Goal: Transaction & Acquisition: Book appointment/travel/reservation

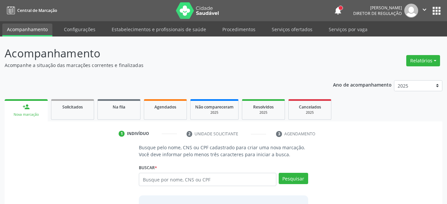
click at [164, 180] on input "text" at bounding box center [207, 179] width 137 height 13
click at [286, 31] on link "Serviços ofertados" at bounding box center [292, 30] width 50 height 12
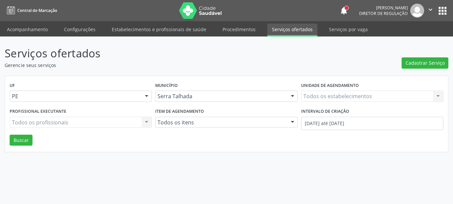
click at [329, 93] on div "Todos os estabelecimentos Todos os estabelecimentos Nenhum resultado encontrado…" at bounding box center [372, 95] width 142 height 11
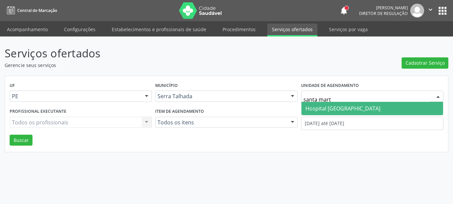
type input "santa marta"
click at [334, 107] on span "Hospital [GEOGRAPHIC_DATA]" at bounding box center [342, 108] width 75 height 7
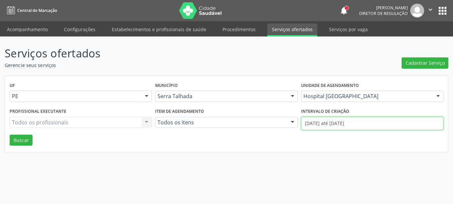
click at [328, 118] on input "01/09/2025 até 15/09/2025" at bounding box center [372, 123] width 142 height 13
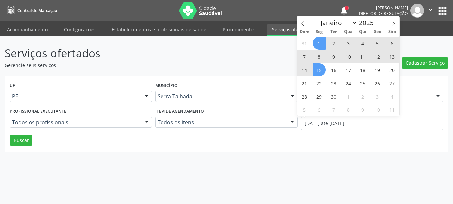
click at [304, 28] on div "Dom Seg Ter Qua Qui Sex Sáb" at bounding box center [348, 31] width 102 height 9
click at [305, 23] on span at bounding box center [302, 21] width 11 height 11
select select "7"
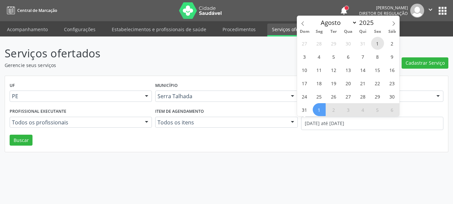
click at [376, 42] on span "1" at bounding box center [377, 43] width 13 height 13
type input "01/08/2025"
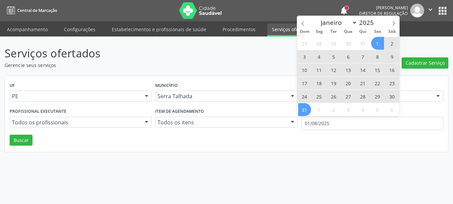
click at [308, 107] on span "31" at bounding box center [304, 109] width 13 height 13
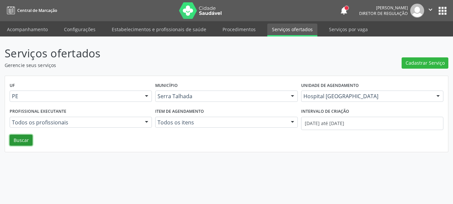
click at [11, 141] on button "Buscar" at bounding box center [21, 139] width 23 height 11
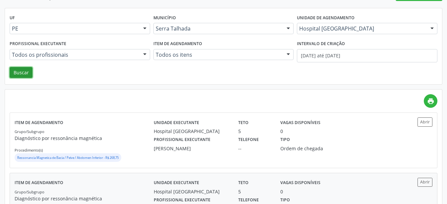
scroll to position [135, 0]
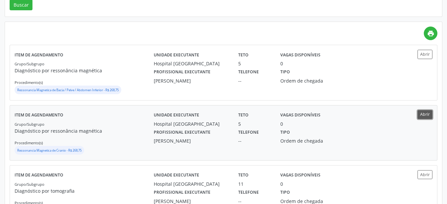
click at [427, 112] on button "Abrir" at bounding box center [424, 114] width 15 height 9
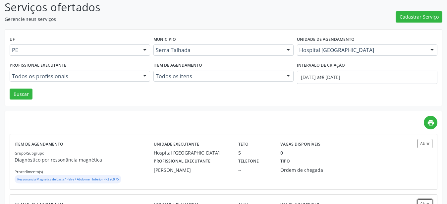
scroll to position [0, 0]
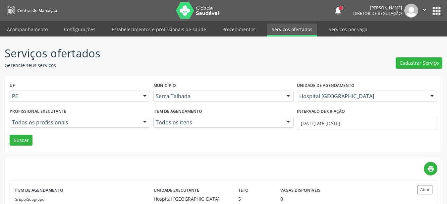
click at [431, 8] on button "apps" at bounding box center [437, 11] width 12 height 12
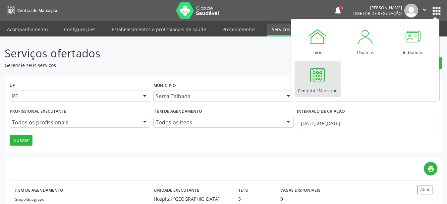
click at [309, 73] on div at bounding box center [317, 75] width 20 height 20
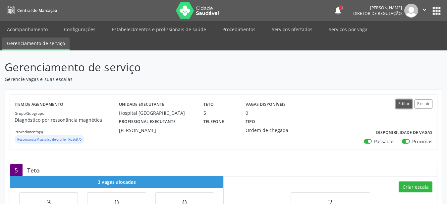
click at [400, 101] on button "Editar" at bounding box center [404, 103] width 17 height 9
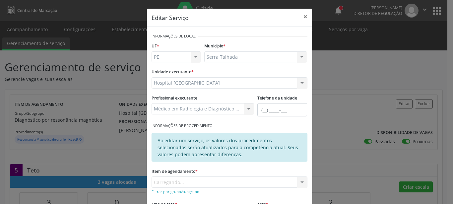
scroll to position [76, 0]
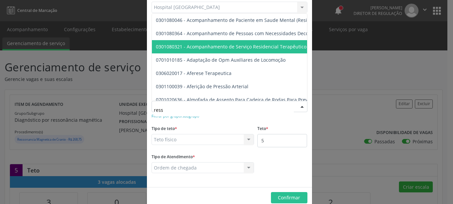
type input "resso"
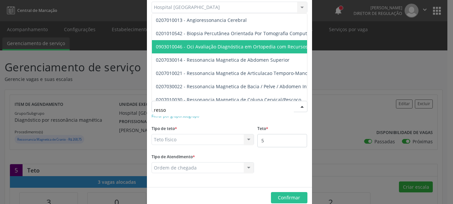
scroll to position [38, 0]
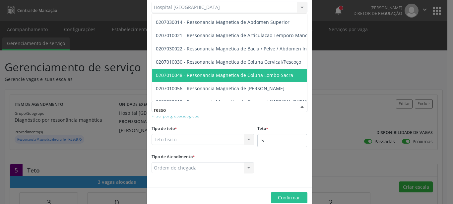
click at [261, 74] on span "0207010048 - Ressonancia Magnetica de Coluna Lombo-Sacra" at bounding box center [224, 75] width 137 height 6
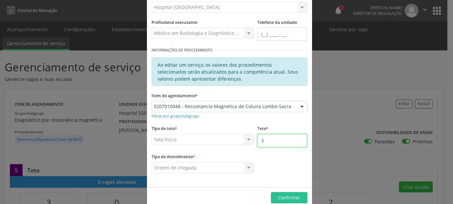
click at [277, 140] on input "5" at bounding box center [282, 140] width 50 height 13
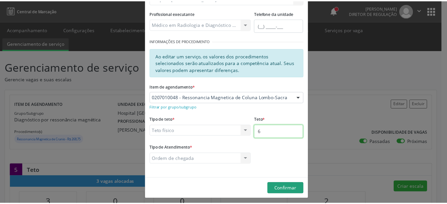
scroll to position [88, 0]
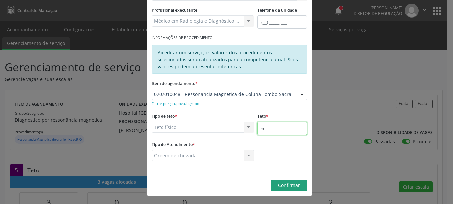
type input "6"
click at [284, 182] on button "Confirmar" at bounding box center [289, 185] width 36 height 11
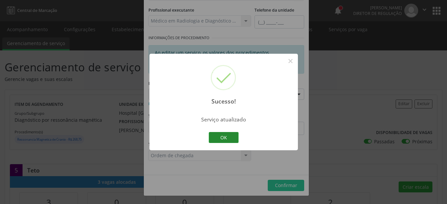
click at [233, 134] on button "OK" at bounding box center [224, 137] width 30 height 11
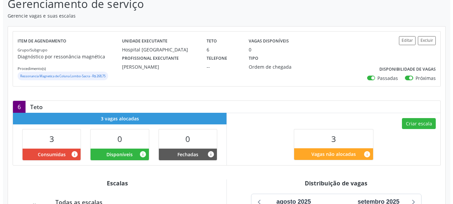
scroll to position [68, 0]
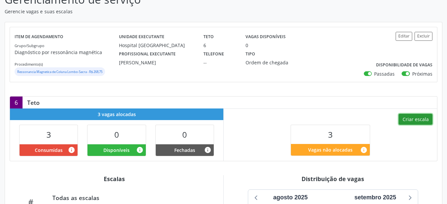
click at [410, 114] on button "Criar escala" at bounding box center [416, 119] width 34 height 11
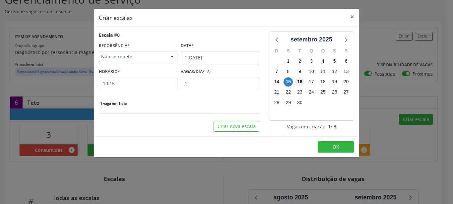
drag, startPoint x: 300, startPoint y: 82, endPoint x: 296, endPoint y: 84, distance: 4.4
click at [298, 82] on span "16" at bounding box center [299, 81] width 9 height 9
click at [205, 58] on input "15/09/2025" at bounding box center [220, 57] width 79 height 13
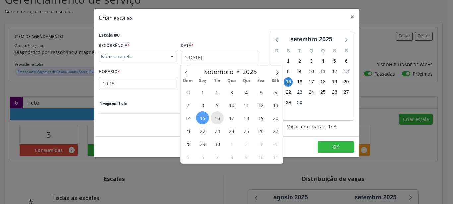
click at [214, 119] on span "16" at bounding box center [216, 117] width 13 height 13
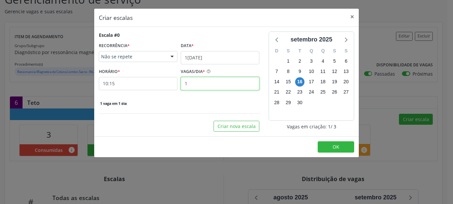
click at [198, 84] on input "1" at bounding box center [220, 83] width 79 height 13
type input "2"
click at [131, 83] on input "10:15" at bounding box center [138, 83] width 79 height 13
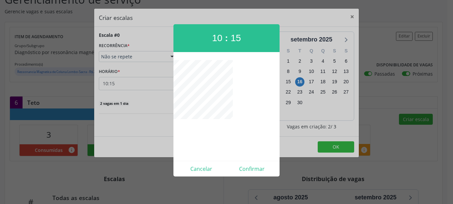
click at [105, 87] on div at bounding box center [226, 102] width 453 height 204
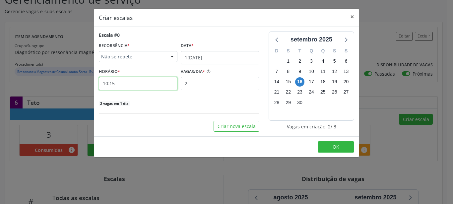
click at [117, 87] on input "10:15" at bounding box center [138, 83] width 79 height 13
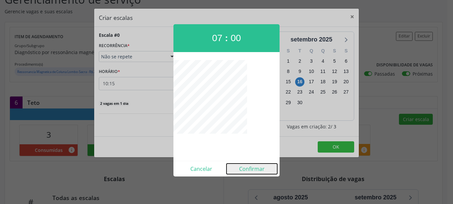
click at [253, 171] on button "Confirmar" at bounding box center [251, 168] width 51 height 11
type input "07:00"
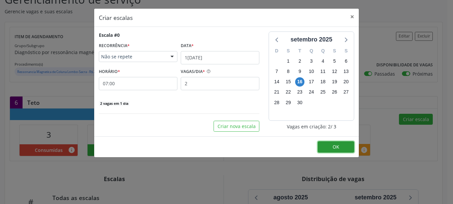
drag, startPoint x: 332, startPoint y: 146, endPoint x: 329, endPoint y: 152, distance: 6.2
click at [331, 147] on button "OK" at bounding box center [335, 146] width 36 height 11
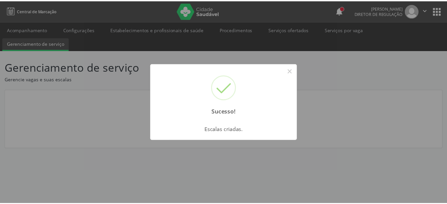
scroll to position [0, 0]
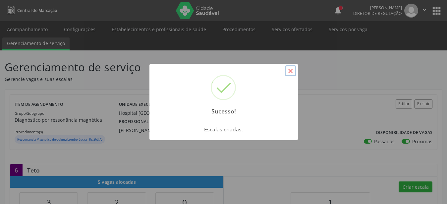
click at [289, 71] on button "×" at bounding box center [290, 70] width 11 height 11
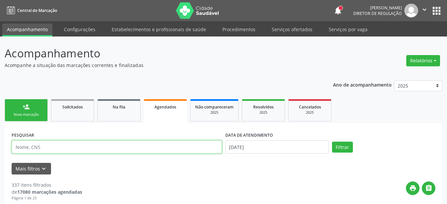
click at [68, 151] on input "text" at bounding box center [117, 146] width 210 height 13
type input "898003904993552"
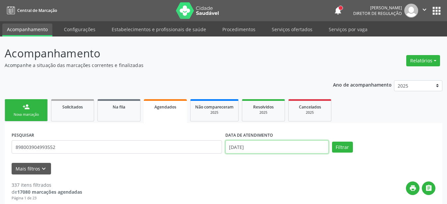
click at [259, 140] on input "15/09/2025" at bounding box center [276, 146] width 103 height 13
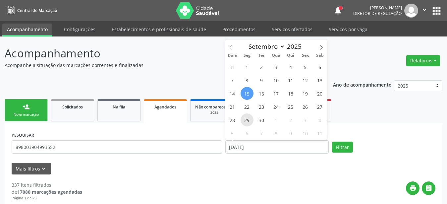
click at [246, 118] on span "29" at bounding box center [247, 119] width 13 height 13
type input "29/09/2025"
click at [246, 118] on span "29" at bounding box center [247, 119] width 13 height 13
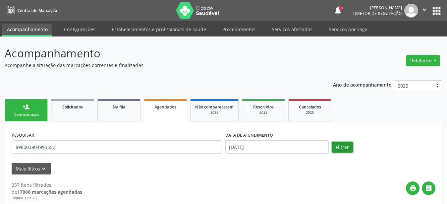
drag, startPoint x: 342, startPoint y: 150, endPoint x: 330, endPoint y: 148, distance: 12.7
click at [343, 149] on button "Filtrar" at bounding box center [342, 146] width 21 height 11
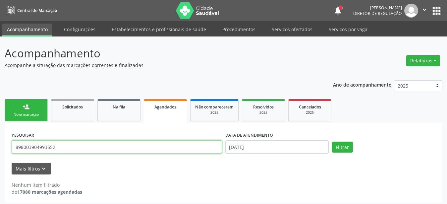
drag, startPoint x: 71, startPoint y: 147, endPoint x: 7, endPoint y: 143, distance: 63.7
click at [12, 143] on input "898003904993552" at bounding box center [117, 146] width 210 height 13
type input "898003914993552"
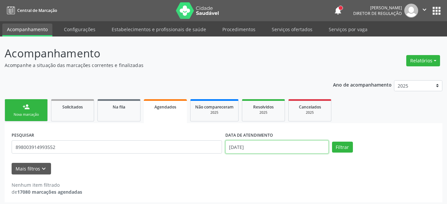
click at [270, 148] on input "29/09/2025" at bounding box center [276, 146] width 103 height 13
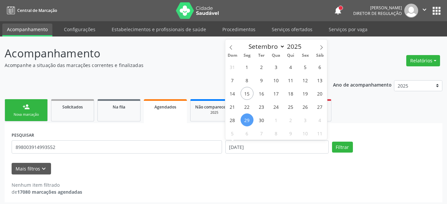
click at [244, 115] on span "29" at bounding box center [247, 119] width 13 height 13
type input "29/09/2025"
click at [245, 118] on span "29" at bounding box center [247, 119] width 13 height 13
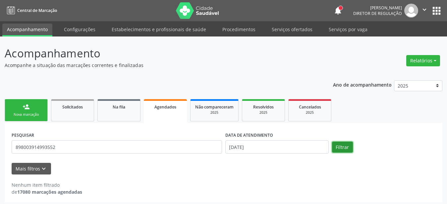
click at [339, 148] on button "Filtrar" at bounding box center [342, 146] width 21 height 11
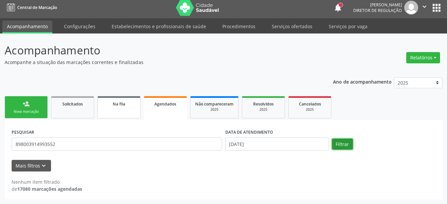
scroll to position [3, 0]
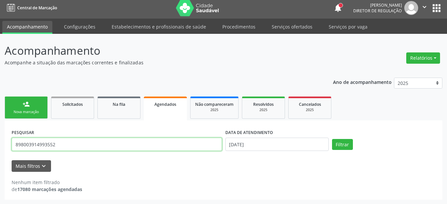
drag, startPoint x: 68, startPoint y: 151, endPoint x: 0, endPoint y: 154, distance: 67.7
click at [12, 151] on input "898003914993552" at bounding box center [117, 143] width 210 height 13
type input "898003904993552"
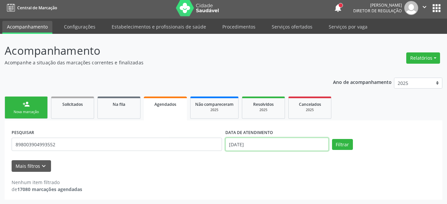
click at [265, 141] on input "29/09/2025" at bounding box center [276, 143] width 103 height 13
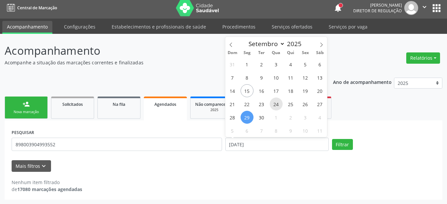
click at [276, 105] on span "24" at bounding box center [276, 103] width 13 height 13
type input "24/09/2025"
click at [276, 105] on span "24" at bounding box center [276, 103] width 13 height 13
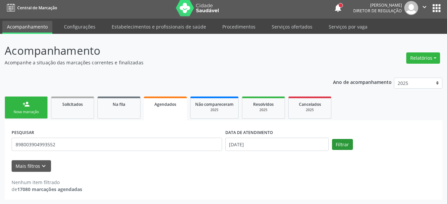
drag, startPoint x: 341, startPoint y: 137, endPoint x: 337, endPoint y: 139, distance: 3.9
click at [335, 142] on button "Filtrar" at bounding box center [342, 144] width 21 height 11
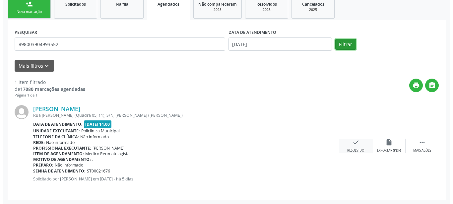
scroll to position [103, 0]
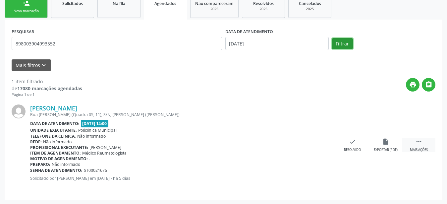
click at [423, 140] on div " Mais ações" at bounding box center [418, 145] width 33 height 14
click at [331, 156] on div "Bruna Muniz da Silva Rua Raimundo Airton Rodrigues Santos (Quadra 05, 11), S/N,…" at bounding box center [224, 144] width 424 height 95
click at [326, 148] on div "Cancelar" at bounding box center [319, 149] width 16 height 5
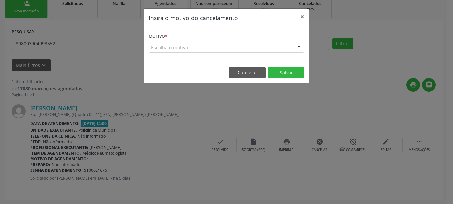
click at [203, 43] on div "Escolha o motivo" at bounding box center [226, 47] width 156 height 11
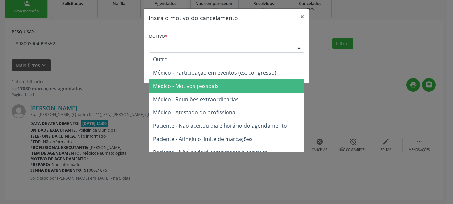
click at [196, 84] on span "Médico - Motivos pessoais" at bounding box center [186, 85] width 66 height 7
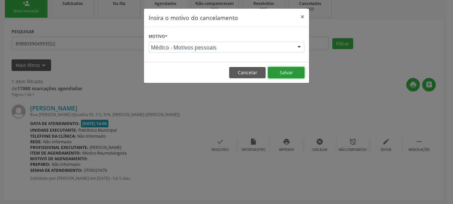
click at [282, 70] on button "Salvar" at bounding box center [286, 72] width 36 height 11
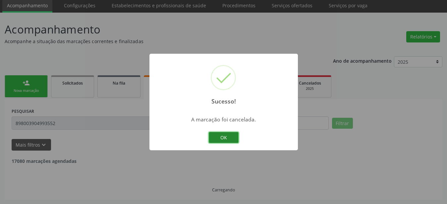
click at [220, 136] on button "OK" at bounding box center [224, 137] width 30 height 11
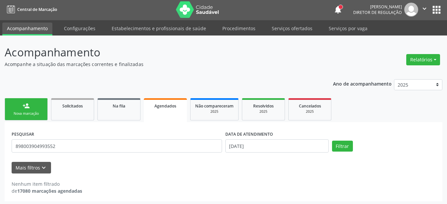
scroll to position [0, 0]
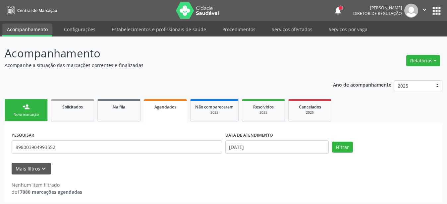
click at [432, 8] on button "apps" at bounding box center [437, 11] width 12 height 12
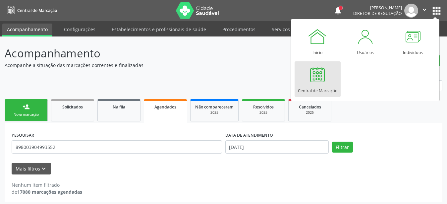
click at [331, 77] on link "Central de Marcação" at bounding box center [318, 78] width 46 height 35
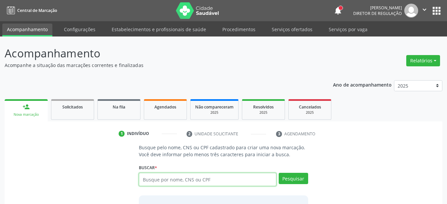
click at [161, 180] on input "text" at bounding box center [207, 179] width 137 height 13
type input "708506369220073"
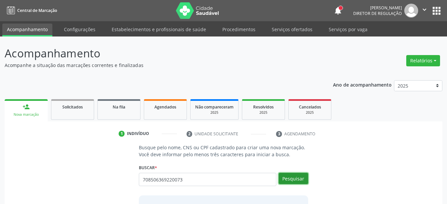
click at [299, 175] on button "Pesquisar" at bounding box center [293, 178] width 29 height 11
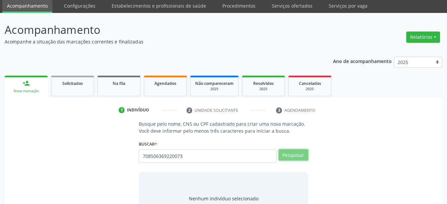
scroll to position [54, 0]
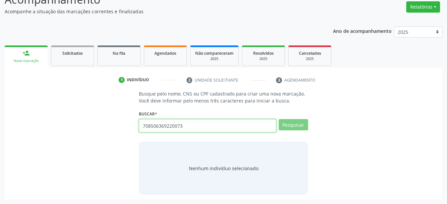
drag, startPoint x: 199, startPoint y: 127, endPoint x: 117, endPoint y: 138, distance: 82.2
click at [139, 132] on input "708506369220073" at bounding box center [207, 125] width 137 height 13
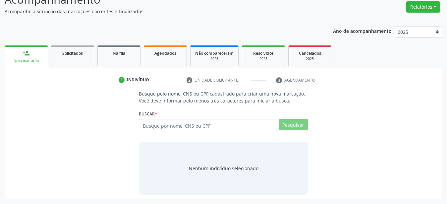
scroll to position [51, 0]
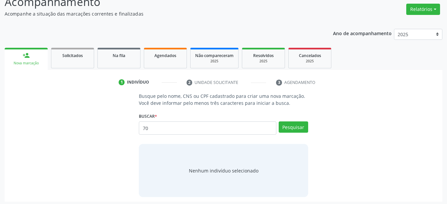
type input "7"
type input "05291051442"
click at [305, 119] on div "Buscar * 7085063692200730 Busque por nome, CNS ou CPF [PERSON_NAME] CPF: 052.91…" at bounding box center [223, 125] width 169 height 28
click at [296, 126] on button "Pesquisar" at bounding box center [293, 126] width 29 height 11
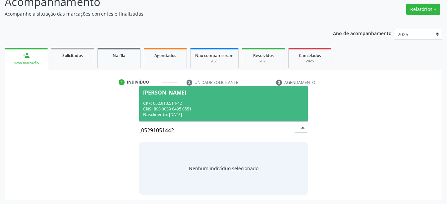
click at [182, 107] on div "CNS: 898 0039 0495 0551" at bounding box center [223, 109] width 161 height 6
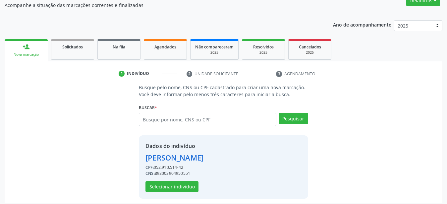
scroll to position [64, 0]
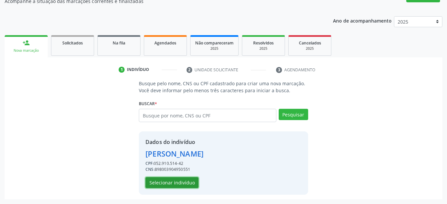
drag, startPoint x: 180, startPoint y: 184, endPoint x: 85, endPoint y: 135, distance: 105.8
click at [180, 183] on button "Selecionar indivíduo" at bounding box center [171, 182] width 53 height 11
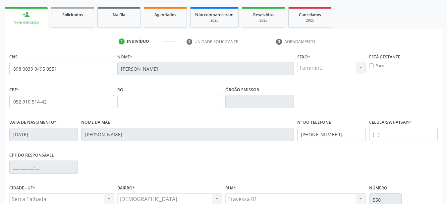
scroll to position [132, 0]
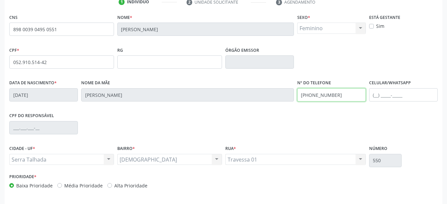
drag, startPoint x: 346, startPoint y: 97, endPoint x: 219, endPoint y: 102, distance: 126.7
click at [297, 101] on input "(87) 99950-8172" at bounding box center [331, 94] width 69 height 13
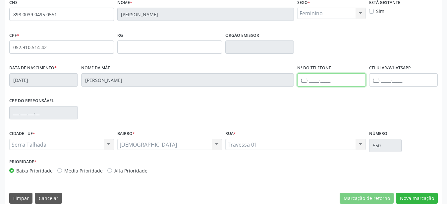
scroll to position [155, 0]
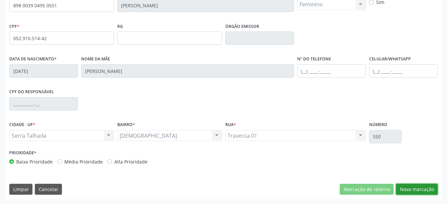
drag, startPoint x: 419, startPoint y: 189, endPoint x: 321, endPoint y: 164, distance: 101.9
click at [418, 191] on button "Nova marcação" at bounding box center [417, 189] width 42 height 11
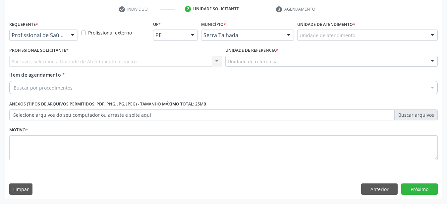
scroll to position [130, 0]
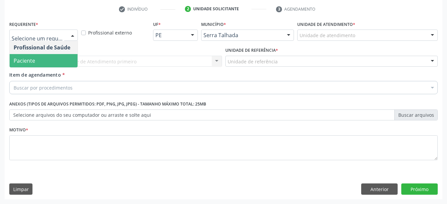
click at [52, 56] on span "Paciente" at bounding box center [44, 60] width 68 height 13
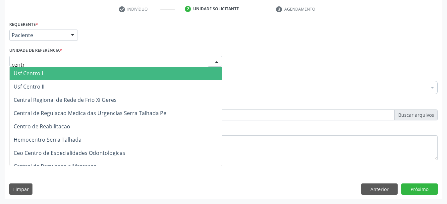
type input "centro"
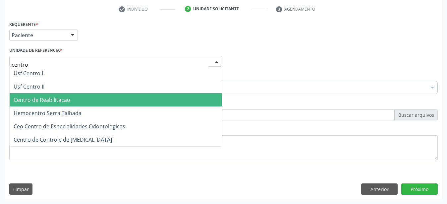
click at [42, 96] on span "Centro de Reabilitacao" at bounding box center [42, 99] width 57 height 7
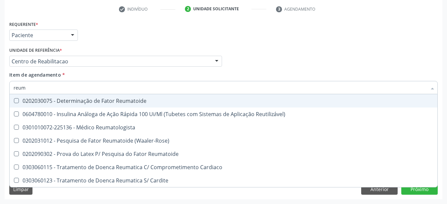
type input "reuma"
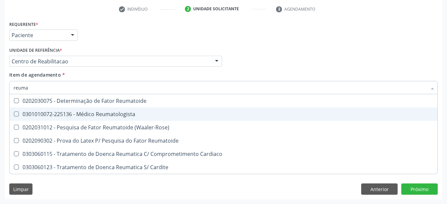
click at [115, 111] on div "0301010072-225136 - Médico Reumatologista" at bounding box center [224, 113] width 420 height 5
checkbox Reumatologista "true"
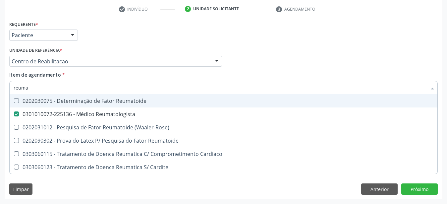
click at [262, 45] on div "Profissional Solicitante Por favor, selecione a Unidade de Atendimento primeiro…" at bounding box center [224, 58] width 432 height 26
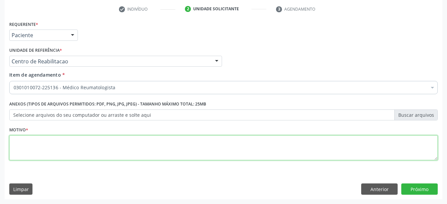
drag, startPoint x: 91, startPoint y: 145, endPoint x: 96, endPoint y: 146, distance: 4.5
click at [91, 145] on textarea at bounding box center [223, 147] width 428 height 25
type textarea ","
type textarea "..."
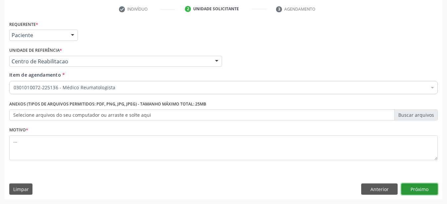
click at [429, 191] on button "Próximo" at bounding box center [419, 188] width 36 height 11
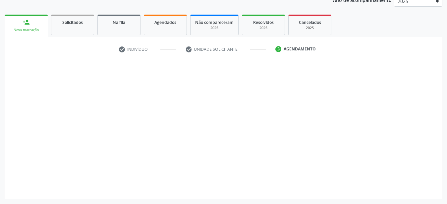
scroll to position [84, 0]
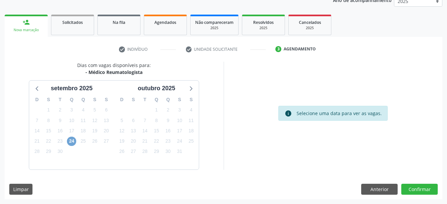
click at [72, 144] on span "24" at bounding box center [71, 140] width 9 height 9
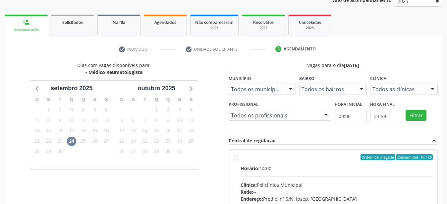
click at [241, 159] on label "Ordem de chegada Consumidos: 18 / 20 Horário: 14:00 Clínica: Policlinica Munici…" at bounding box center [337, 205] width 192 height 102
click at [235, 159] on input "Ordem de chegada Consumidos: 18 / 20 Horário: 14:00 Clínica: Policlinica Munici…" at bounding box center [236, 157] width 5 height 6
radio input "true"
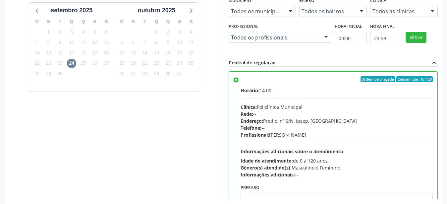
scroll to position [192, 0]
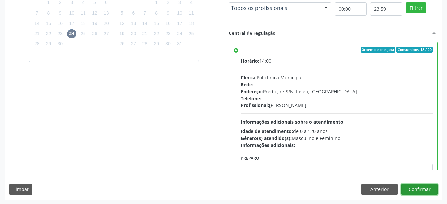
drag, startPoint x: 419, startPoint y: 192, endPoint x: 413, endPoint y: 191, distance: 6.0
click at [420, 192] on button "Confirmar" at bounding box center [419, 189] width 36 height 11
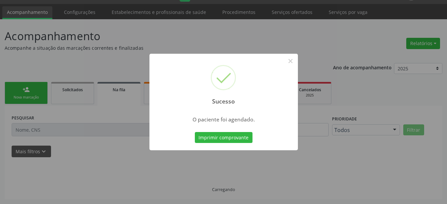
scroll to position [17, 0]
click at [225, 134] on button "Imprimir comprovante" at bounding box center [224, 137] width 58 height 11
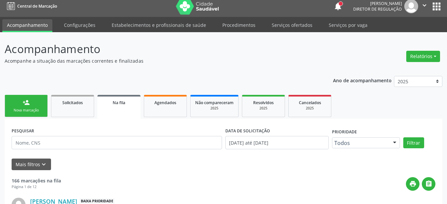
scroll to position [0, 0]
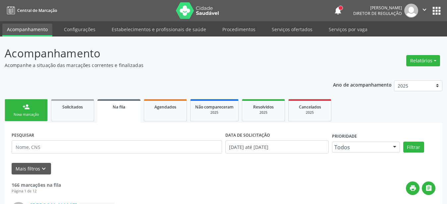
click at [434, 10] on button "apps" at bounding box center [437, 11] width 12 height 12
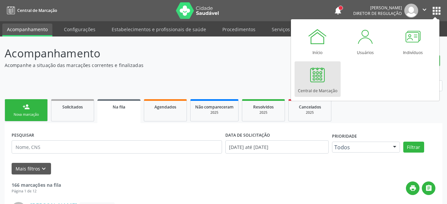
drag, startPoint x: 323, startPoint y: 77, endPoint x: 320, endPoint y: 73, distance: 4.9
click at [322, 77] on div at bounding box center [317, 75] width 20 height 20
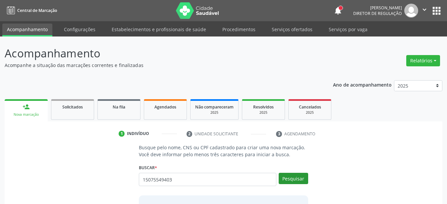
type input "15075549403"
click at [295, 181] on button "Pesquisar" at bounding box center [293, 178] width 29 height 11
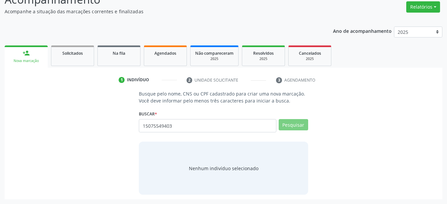
scroll to position [51, 0]
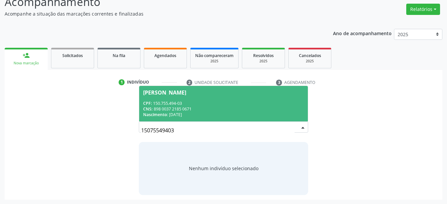
click at [170, 114] on div "Nascimento: [DATE]" at bounding box center [223, 115] width 161 height 6
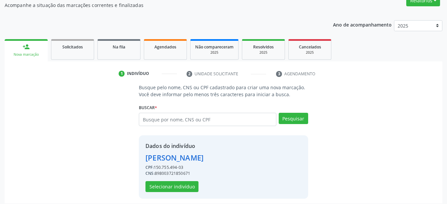
scroll to position [64, 0]
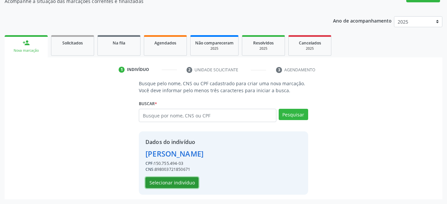
click at [173, 185] on button "Selecionar indivíduo" at bounding box center [171, 182] width 53 height 11
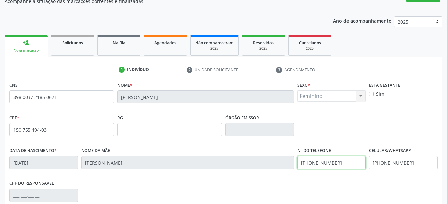
drag, startPoint x: 341, startPoint y: 163, endPoint x: 253, endPoint y: 171, distance: 88.2
click at [297, 169] on input "[PHONE_NUMBER]" at bounding box center [331, 162] width 69 height 13
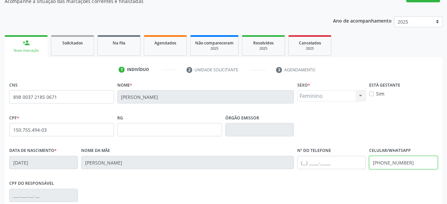
drag, startPoint x: 421, startPoint y: 165, endPoint x: 235, endPoint y: 152, distance: 185.9
click at [369, 156] on input "[PHONE_NUMBER]" at bounding box center [403, 162] width 69 height 13
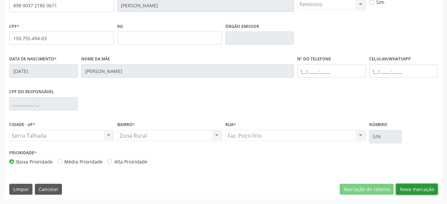
click at [417, 193] on button "Nova marcação" at bounding box center [417, 189] width 42 height 11
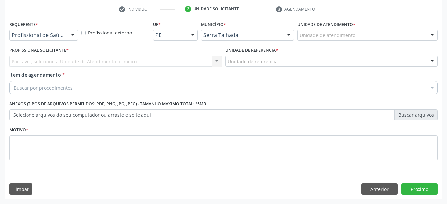
scroll to position [130, 0]
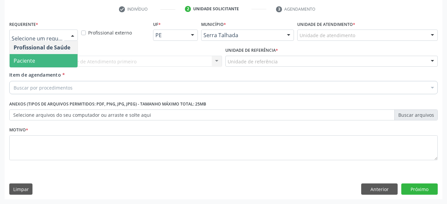
click at [43, 57] on span "Paciente" at bounding box center [44, 60] width 68 height 13
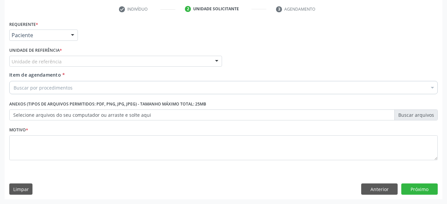
click at [39, 56] on div "Unidade de referência" at bounding box center [115, 61] width 213 height 11
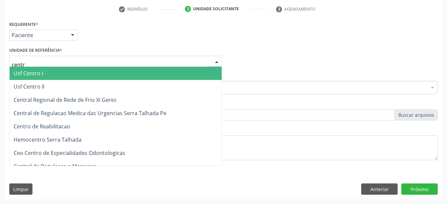
type input "centro"
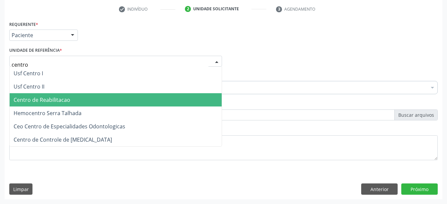
click at [27, 96] on span "Centro de Reabilitacao" at bounding box center [42, 99] width 57 height 7
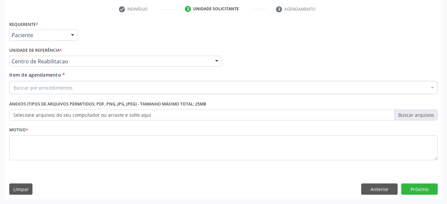
click at [14, 85] on input "Item de agendamento *" at bounding box center [14, 87] width 0 height 13
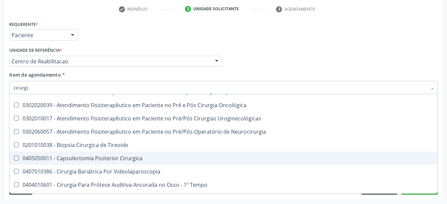
scroll to position [0, 0]
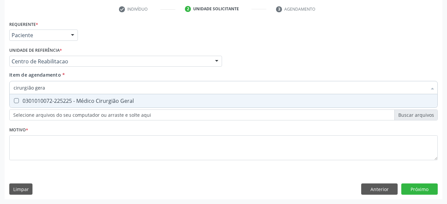
drag, startPoint x: 133, startPoint y: 100, endPoint x: 134, endPoint y: 117, distance: 16.6
type input "cirurgião gera"
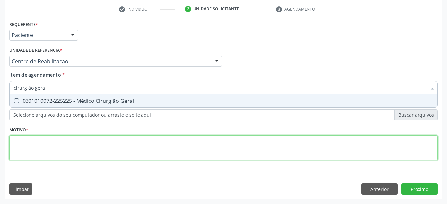
click at [136, 136] on textarea at bounding box center [223, 147] width 428 height 25
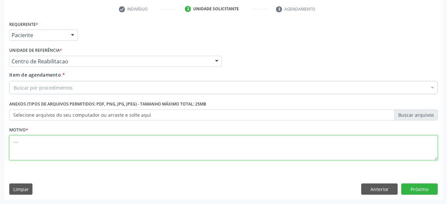
type textarea "...."
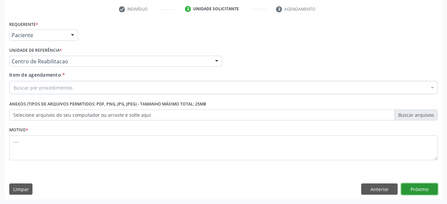
drag, startPoint x: 427, startPoint y: 191, endPoint x: 247, endPoint y: 151, distance: 184.3
click at [427, 191] on button "Próximo" at bounding box center [419, 188] width 36 height 11
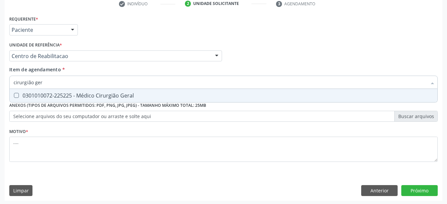
type input "cirurgião gera"
click at [96, 96] on div "0301010072-225225 - Médico Cirurgião Geral" at bounding box center [224, 95] width 420 height 5
checkbox Geral "true"
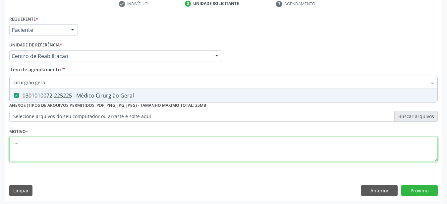
click at [44, 152] on textarea "...." at bounding box center [223, 148] width 428 height 25
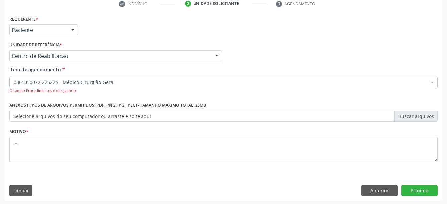
click at [411, 51] on div "Profissional Solicitante Por favor, selecione a Unidade de Atendimento primeiro…" at bounding box center [224, 53] width 432 height 26
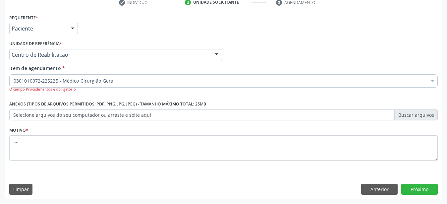
scroll to position [137, 0]
click at [429, 191] on button "Próximo" at bounding box center [419, 189] width 36 height 11
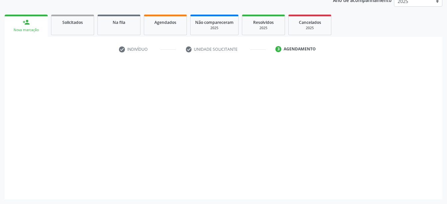
scroll to position [84, 0]
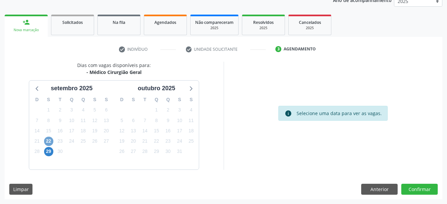
click at [47, 140] on span "22" at bounding box center [48, 140] width 9 height 9
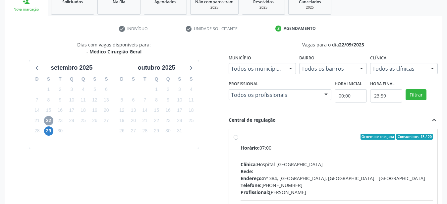
scroll to position [118, 0]
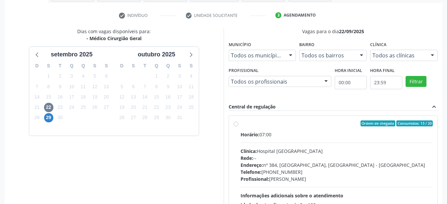
click at [241, 123] on label "Ordem de chegada Consumidos: 13 / 20 Horário: 07:00 Clínica: Hospital Sao Franc…" at bounding box center [337, 171] width 192 height 102
click at [237, 123] on input "Ordem de chegada Consumidos: 13 / 20 Horário: 07:00 Clínica: Hospital Sao Franc…" at bounding box center [236, 123] width 5 height 6
radio input "true"
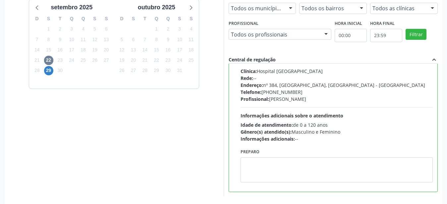
scroll to position [192, 0]
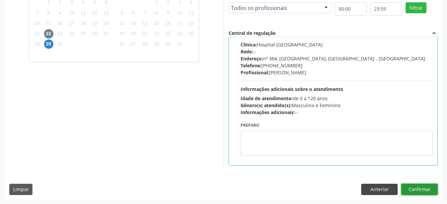
drag, startPoint x: 433, startPoint y: 190, endPoint x: 388, endPoint y: 189, distance: 44.8
click at [431, 192] on button "Confirmar" at bounding box center [419, 189] width 36 height 11
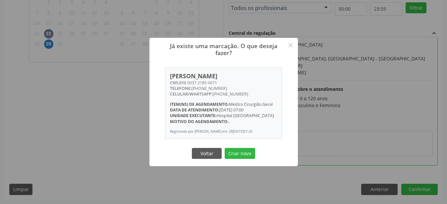
drag, startPoint x: 180, startPoint y: 82, endPoint x: 222, endPoint y: 80, distance: 42.1
click at [222, 80] on div "CNS: 898 0037 2185 0671" at bounding box center [223, 83] width 107 height 6
copy div "898 0037 2185 0671"
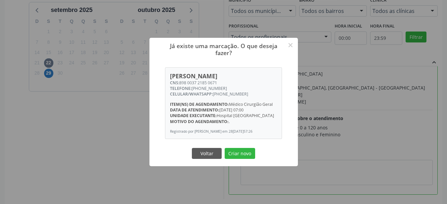
scroll to position [124, 0]
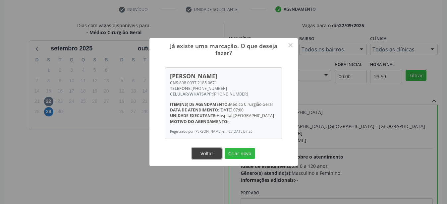
click at [207, 158] on button "Voltar" at bounding box center [207, 153] width 30 height 11
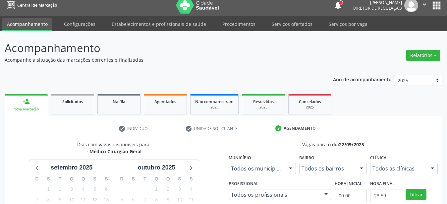
scroll to position [0, 0]
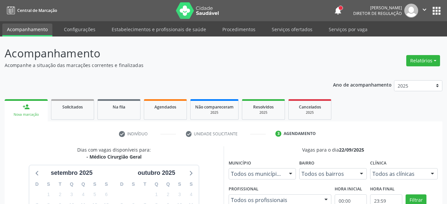
drag, startPoint x: 158, startPoint y: 106, endPoint x: 110, endPoint y: 141, distance: 59.4
click at [158, 107] on span "Agendados" at bounding box center [165, 107] width 22 height 6
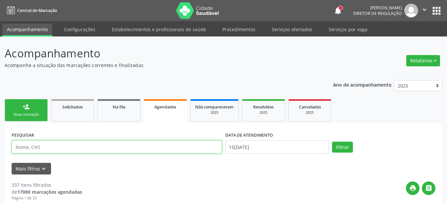
paste input "898 0037 2185 0671"
type input "898 0037 2185 0671"
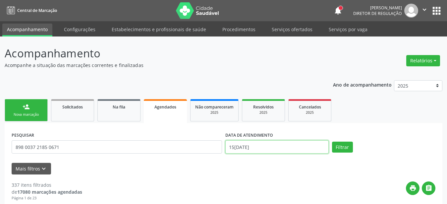
click at [267, 150] on input "15/09/2025" at bounding box center [276, 146] width 103 height 13
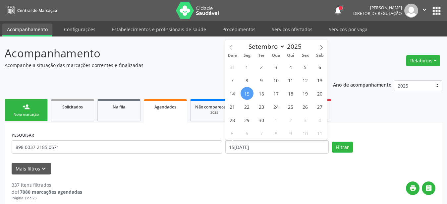
click at [245, 92] on span "15" at bounding box center [247, 93] width 13 height 13
type input "15/09/2025"
click at [245, 92] on span "15" at bounding box center [247, 93] width 13 height 13
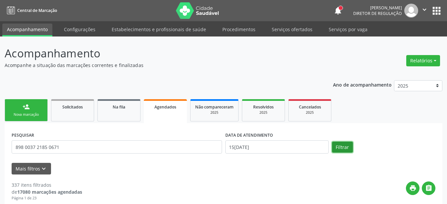
click at [346, 142] on button "Filtrar" at bounding box center [342, 146] width 21 height 11
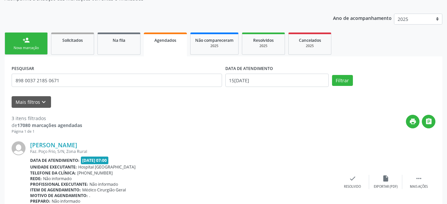
scroll to position [159, 0]
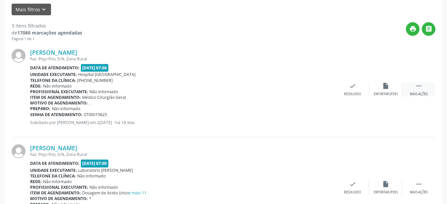
click at [420, 84] on icon "" at bounding box center [418, 85] width 7 height 7
click at [293, 91] on div "print Imprimir" at bounding box center [286, 89] width 33 height 14
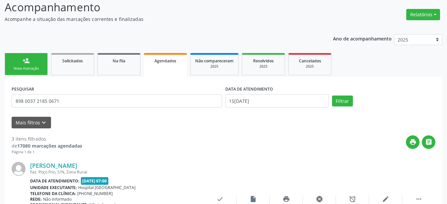
scroll to position [0, 0]
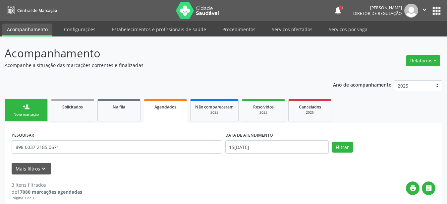
click at [438, 15] on button "apps" at bounding box center [437, 11] width 12 height 12
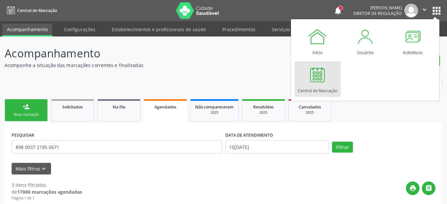
click at [327, 78] on div at bounding box center [317, 75] width 20 height 20
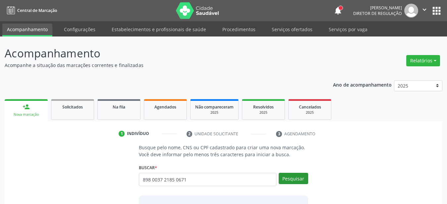
type input "898 0037 2185 0671"
drag, startPoint x: 300, startPoint y: 179, endPoint x: 300, endPoint y: 182, distance: 3.7
click at [300, 181] on button "Pesquisar" at bounding box center [293, 178] width 29 height 11
type input "898 0037 2185 0671"
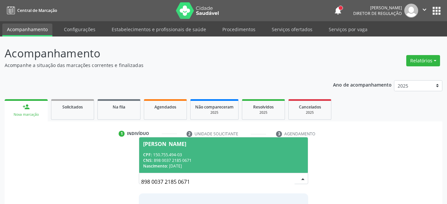
click at [187, 154] on div "CPF: 150.755.494-03" at bounding box center [223, 155] width 161 height 6
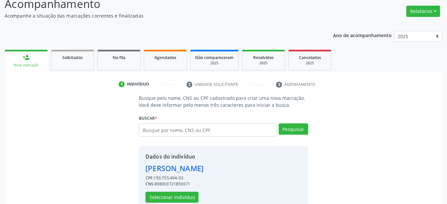
scroll to position [64, 0]
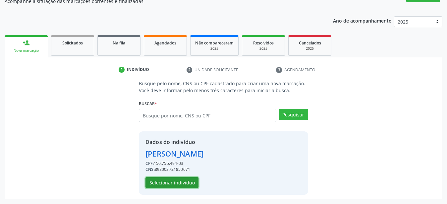
click at [187, 181] on button "Selecionar indivíduo" at bounding box center [171, 182] width 53 height 11
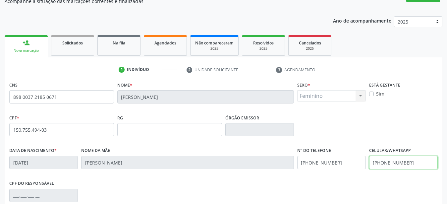
drag, startPoint x: 421, startPoint y: 164, endPoint x: 296, endPoint y: 187, distance: 127.3
click at [369, 169] on input "[PHONE_NUMBER]" at bounding box center [403, 162] width 69 height 13
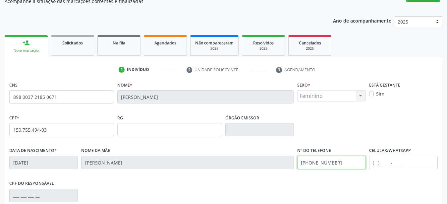
drag, startPoint x: 349, startPoint y: 160, endPoint x: 276, endPoint y: 172, distance: 74.2
click at [297, 169] on input "[PHONE_NUMBER]" at bounding box center [331, 162] width 69 height 13
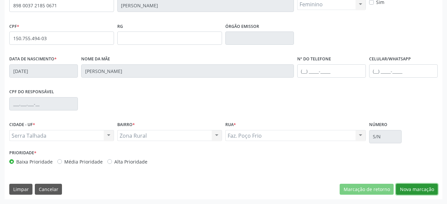
click at [419, 185] on button "Nova marcação" at bounding box center [417, 189] width 42 height 11
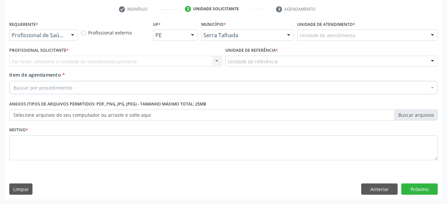
scroll to position [130, 0]
drag, startPoint x: 32, startPoint y: 26, endPoint x: 34, endPoint y: 32, distance: 6.5
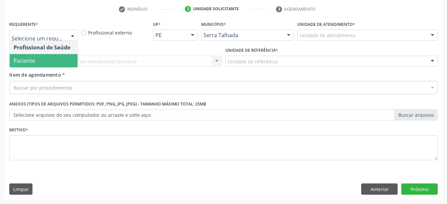
click at [34, 57] on span "Paciente" at bounding box center [25, 60] width 22 height 7
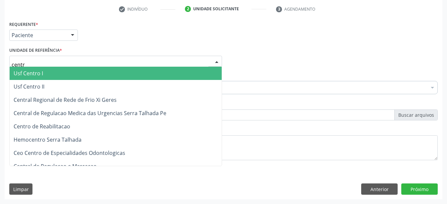
type input "centro"
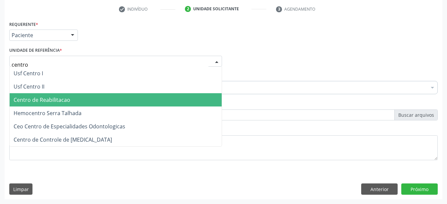
click at [48, 96] on span "Centro de Reabilitacao" at bounding box center [42, 99] width 57 height 7
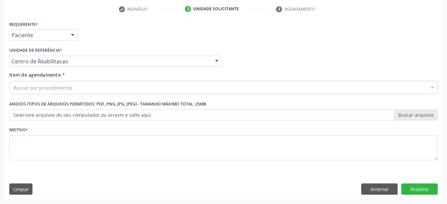
drag, startPoint x: 179, startPoint y: 37, endPoint x: 153, endPoint y: 40, distance: 26.1
click at [180, 37] on div "Requerente * Paciente Profissional de Saúde Paciente Nenhum resultado encontrad…" at bounding box center [224, 32] width 432 height 26
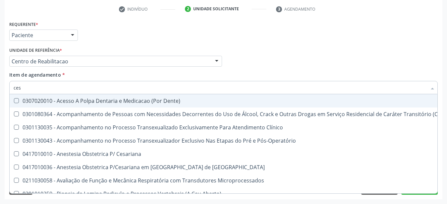
type input "cesa"
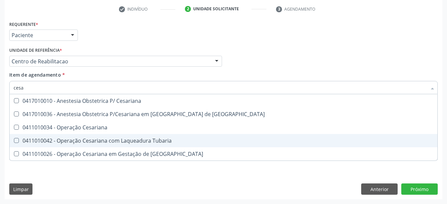
click at [132, 138] on div "0411010042 - Operação Cesariana com Laqueadura Tubaria" at bounding box center [224, 140] width 420 height 5
checkbox Tubaria "true"
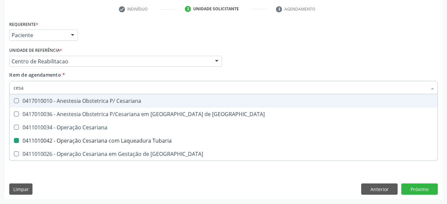
drag, startPoint x: 312, startPoint y: 50, endPoint x: 56, endPoint y: 165, distance: 280.8
click at [311, 50] on div "Profissional Solicitante Por favor, selecione a Unidade de Atendimento primeiro…" at bounding box center [224, 58] width 432 height 26
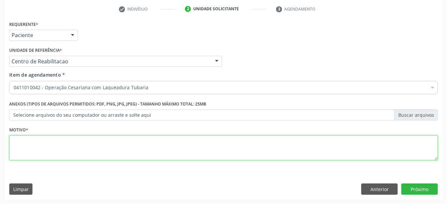
click at [70, 142] on textarea at bounding box center [223, 147] width 428 height 25
type textarea "..."
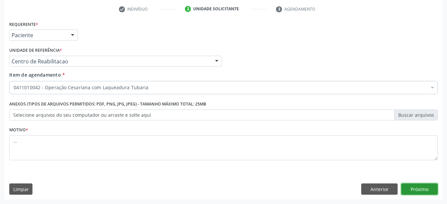
click at [426, 192] on button "Próximo" at bounding box center [419, 188] width 36 height 11
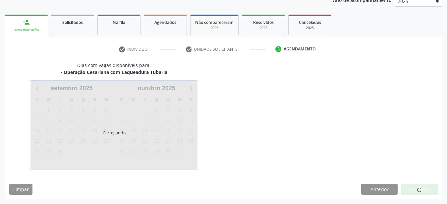
scroll to position [84, 0]
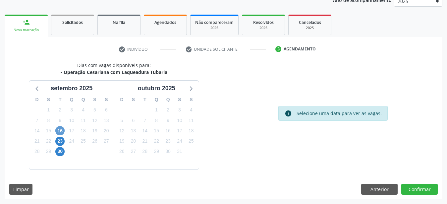
drag, startPoint x: 64, startPoint y: 127, endPoint x: 60, endPoint y: 130, distance: 5.6
click at [63, 126] on div "16" at bounding box center [59, 131] width 9 height 10
click at [59, 131] on span "16" at bounding box center [59, 130] width 9 height 9
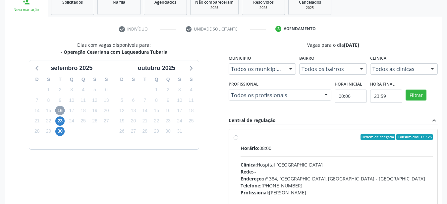
scroll to position [118, 0]
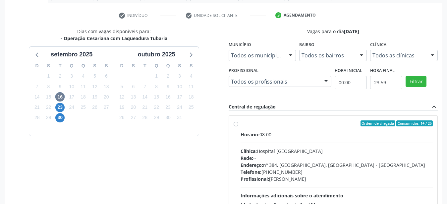
click at [241, 123] on label "Ordem de chegada Consumidos: 14 / 25 Horário: 08:00 Clínica: Hospital [GEOGRAPH…" at bounding box center [337, 171] width 192 height 102
click at [236, 123] on input "Ordem de chegada Consumidos: 14 / 25 Horário: 08:00 Clínica: Hospital [GEOGRAPH…" at bounding box center [236, 123] width 5 height 6
radio input "true"
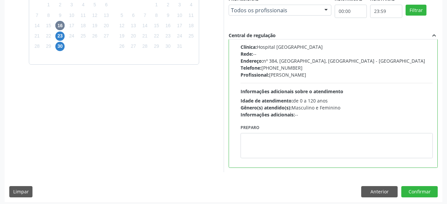
scroll to position [192, 0]
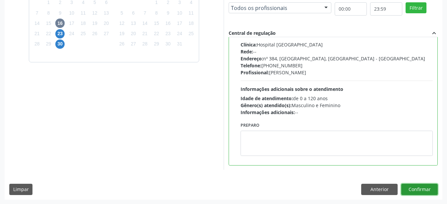
click at [419, 188] on button "Confirmar" at bounding box center [419, 189] width 36 height 11
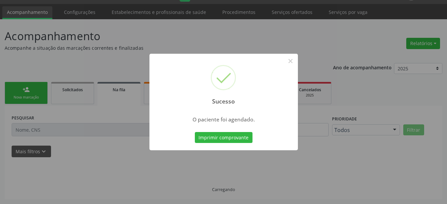
scroll to position [17, 0]
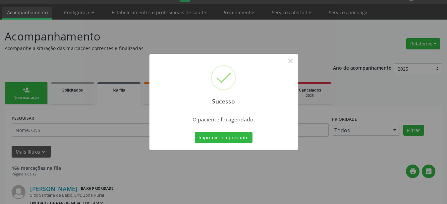
drag, startPoint x: 221, startPoint y: 134, endPoint x: 215, endPoint y: 136, distance: 6.5
click at [221, 134] on button "Imprimir comprovante" at bounding box center [224, 137] width 58 height 11
